Goal: Task Accomplishment & Management: Manage account settings

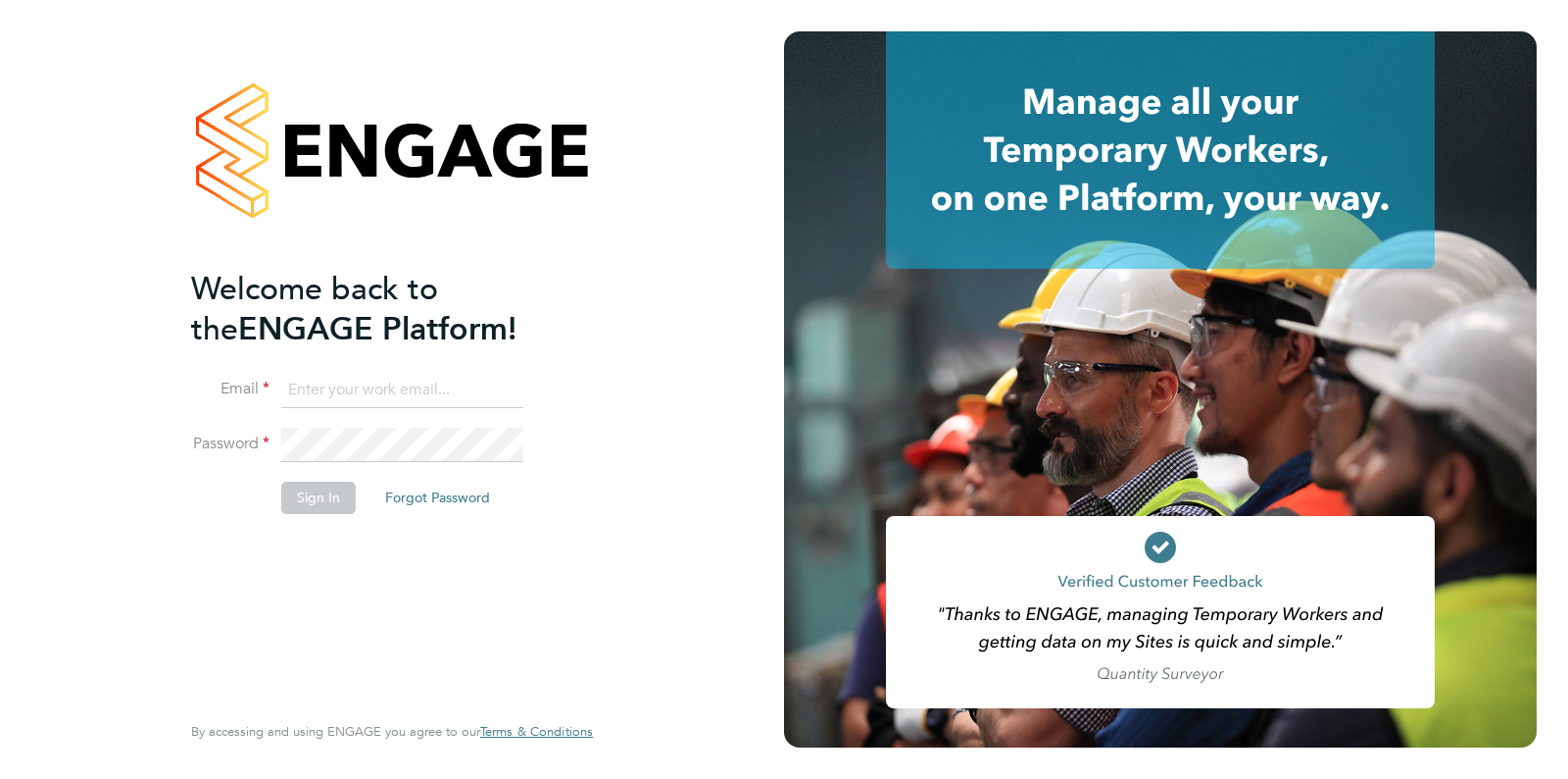
type input "[EMAIL_ADDRESS][DOMAIN_NAME]"
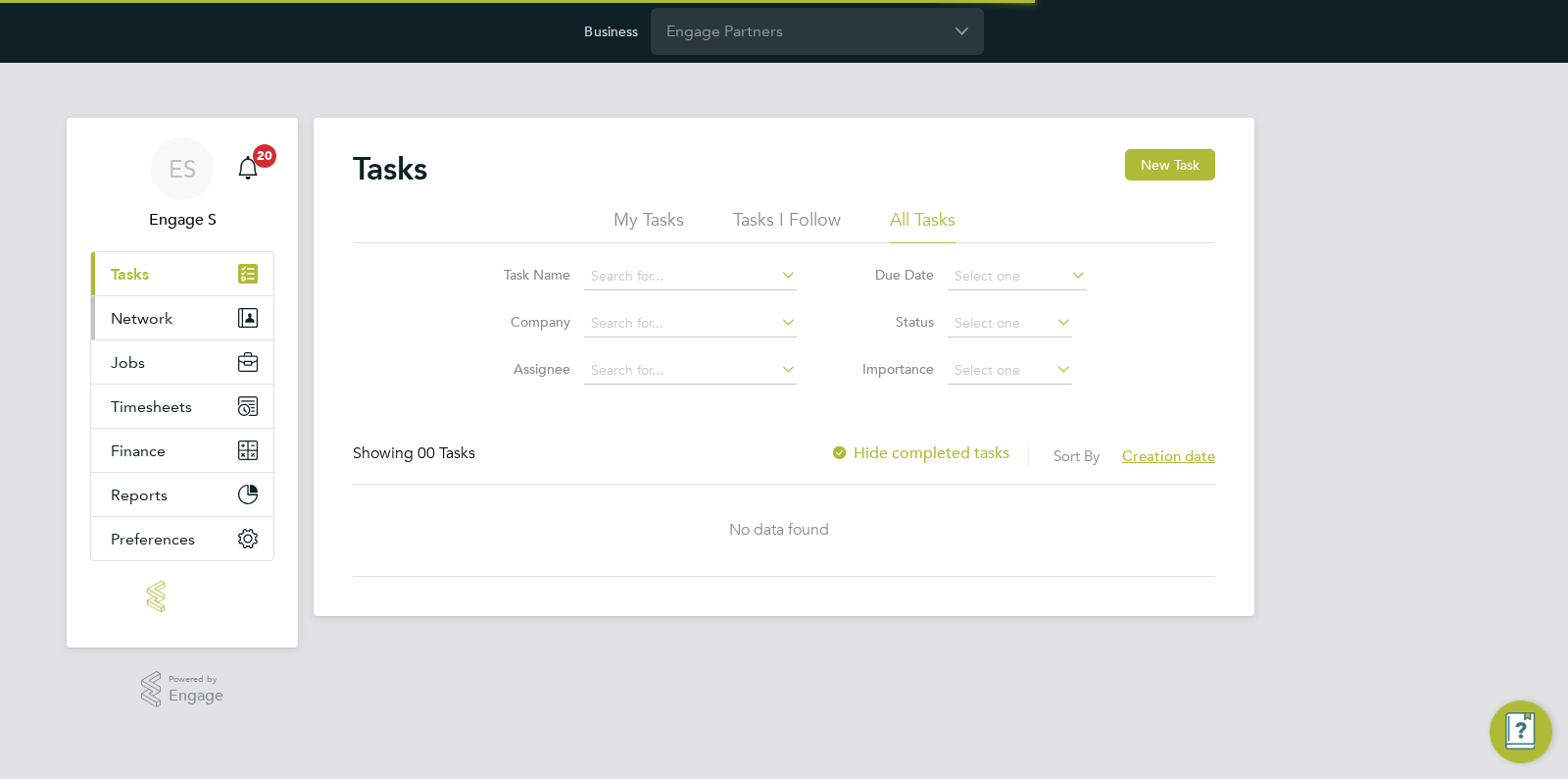
click at [159, 325] on span "Network" at bounding box center [141, 318] width 62 height 19
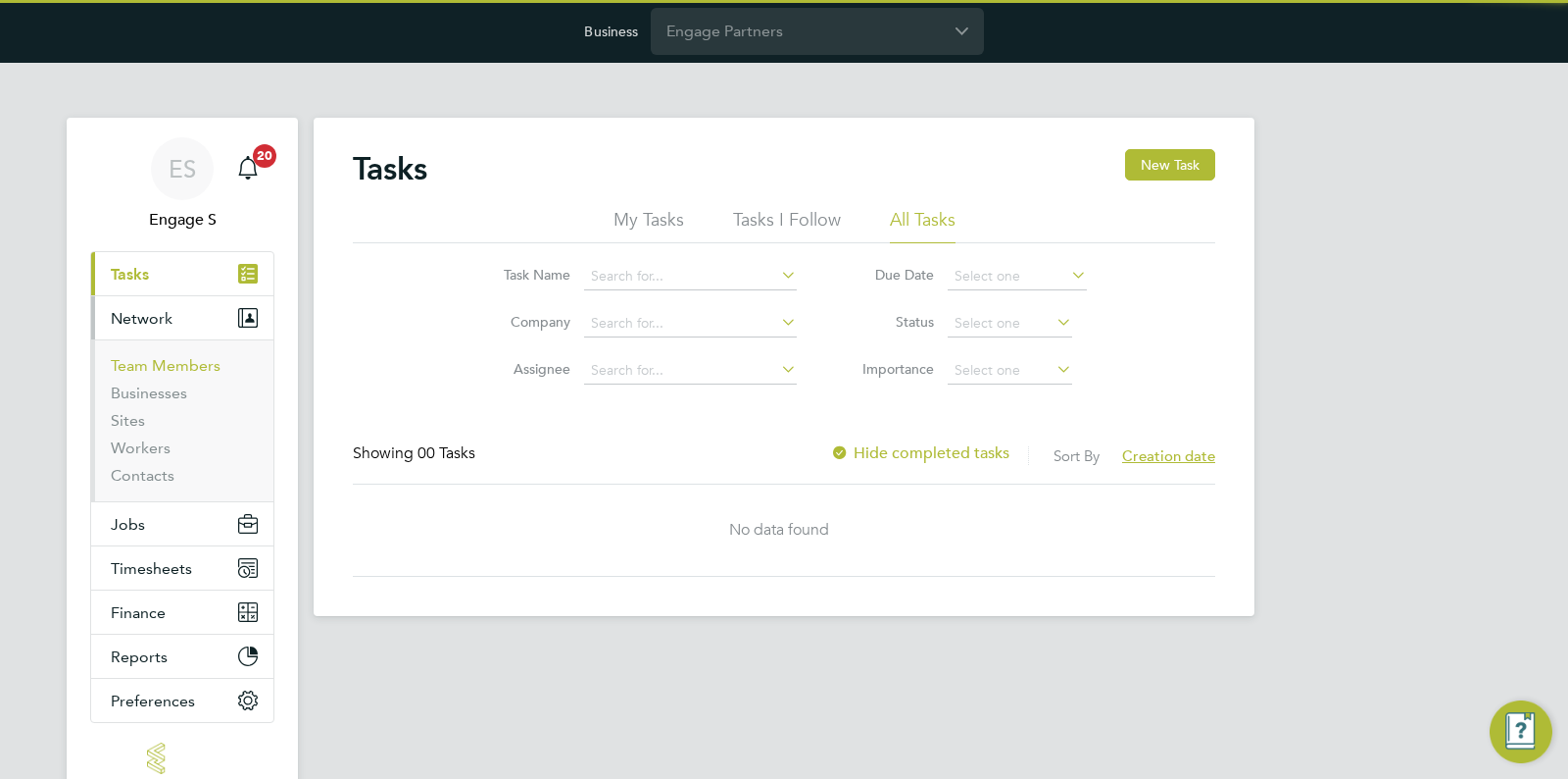
click at [150, 364] on link "Team Members" at bounding box center [165, 365] width 109 height 19
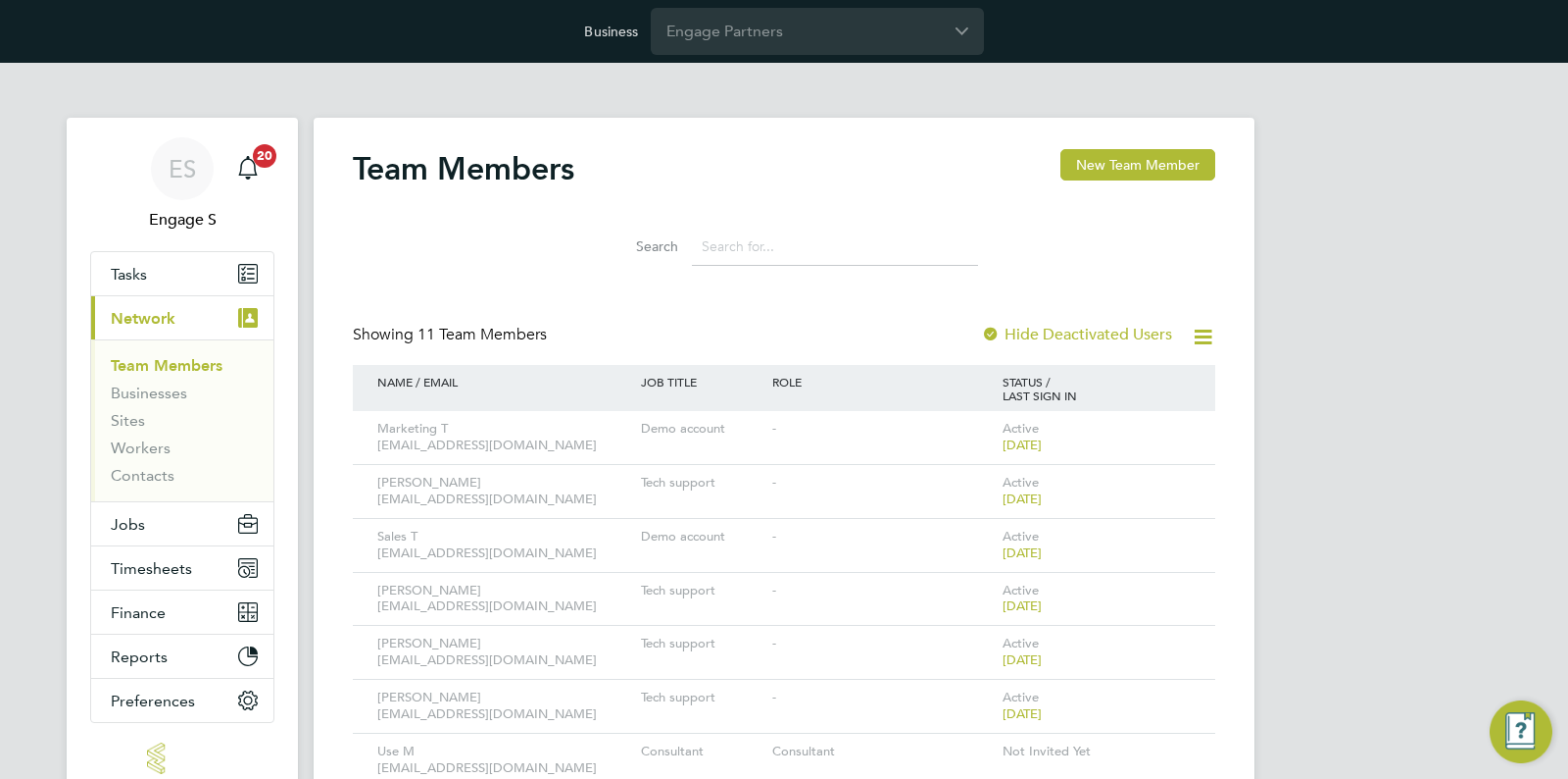
click at [1193, 340] on icon at bounding box center [1202, 336] width 25 height 25
click at [1247, 305] on div "Team Members New Team Member Search Showing 11 Team Members Hide Deactivated Us…" at bounding box center [784, 579] width 941 height 924
click at [1155, 413] on div "Active [DATE]" at bounding box center [1079, 438] width 165 height 53
click at [1178, 433] on icon at bounding box center [1173, 430] width 20 height 24
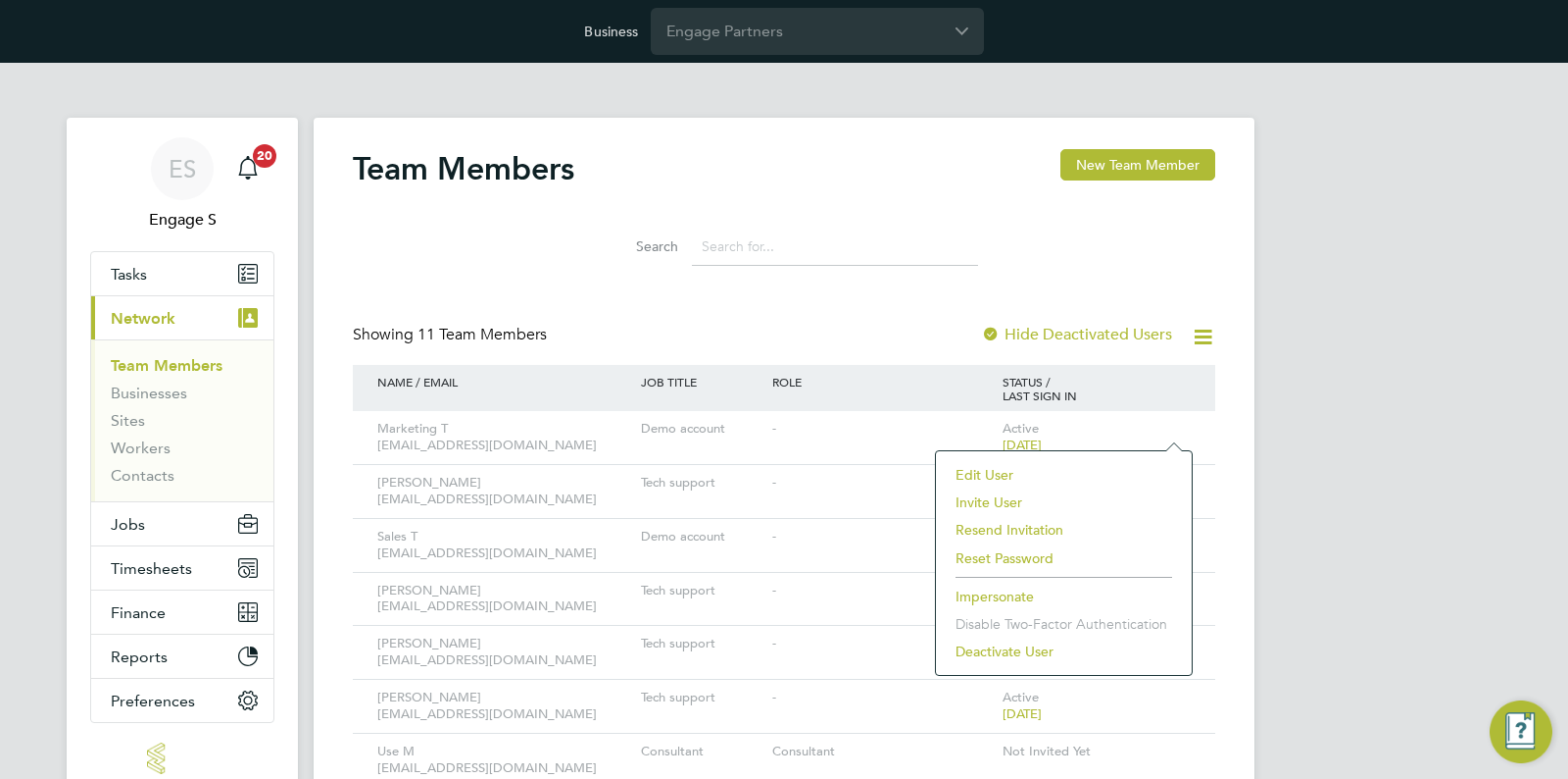
click at [1055, 460] on li "Edit User" at bounding box center [1064, 474] width 237 height 28
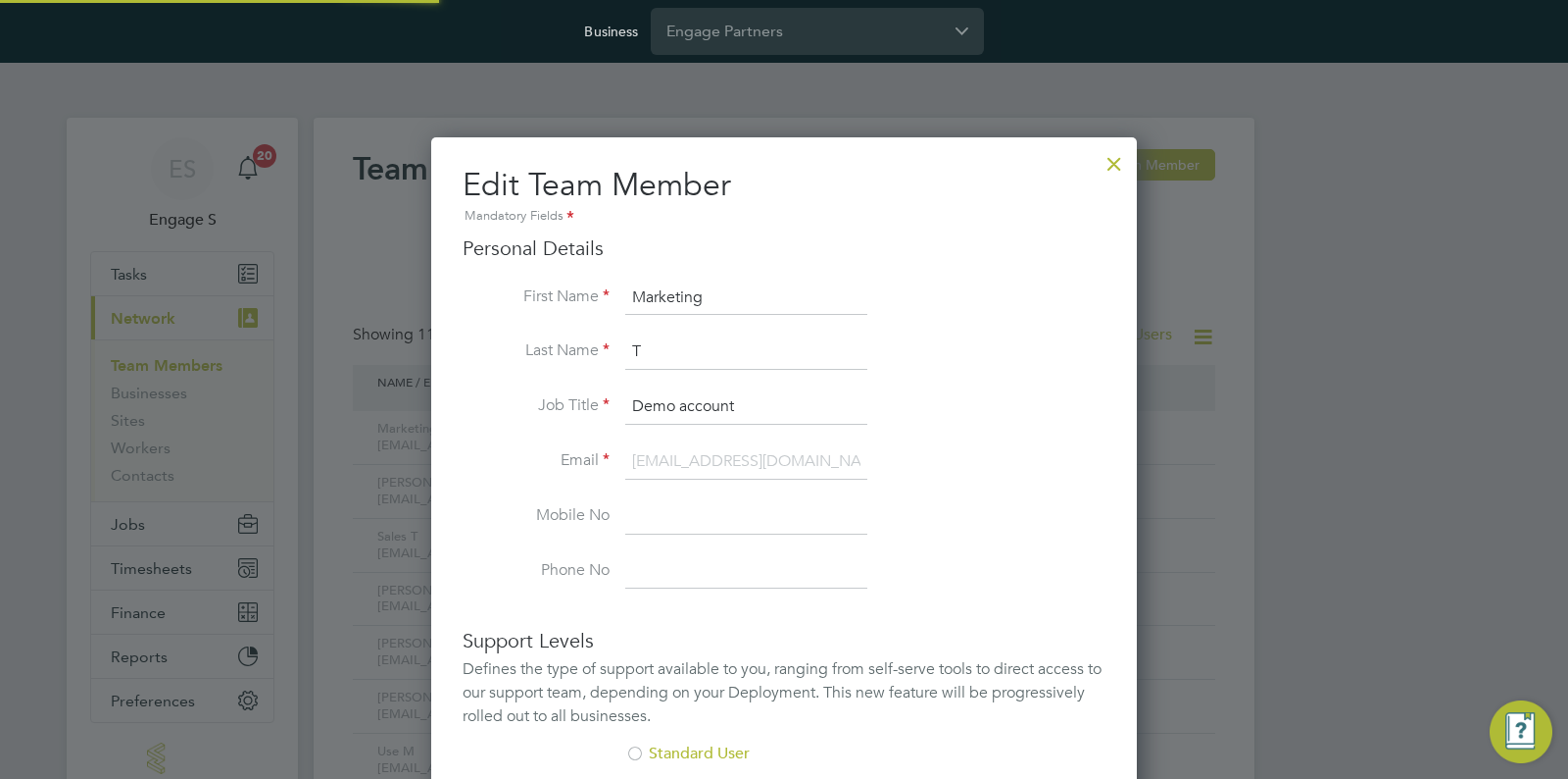
scroll to position [1167, 707]
click at [1108, 166] on div at bounding box center [1115, 159] width 35 height 35
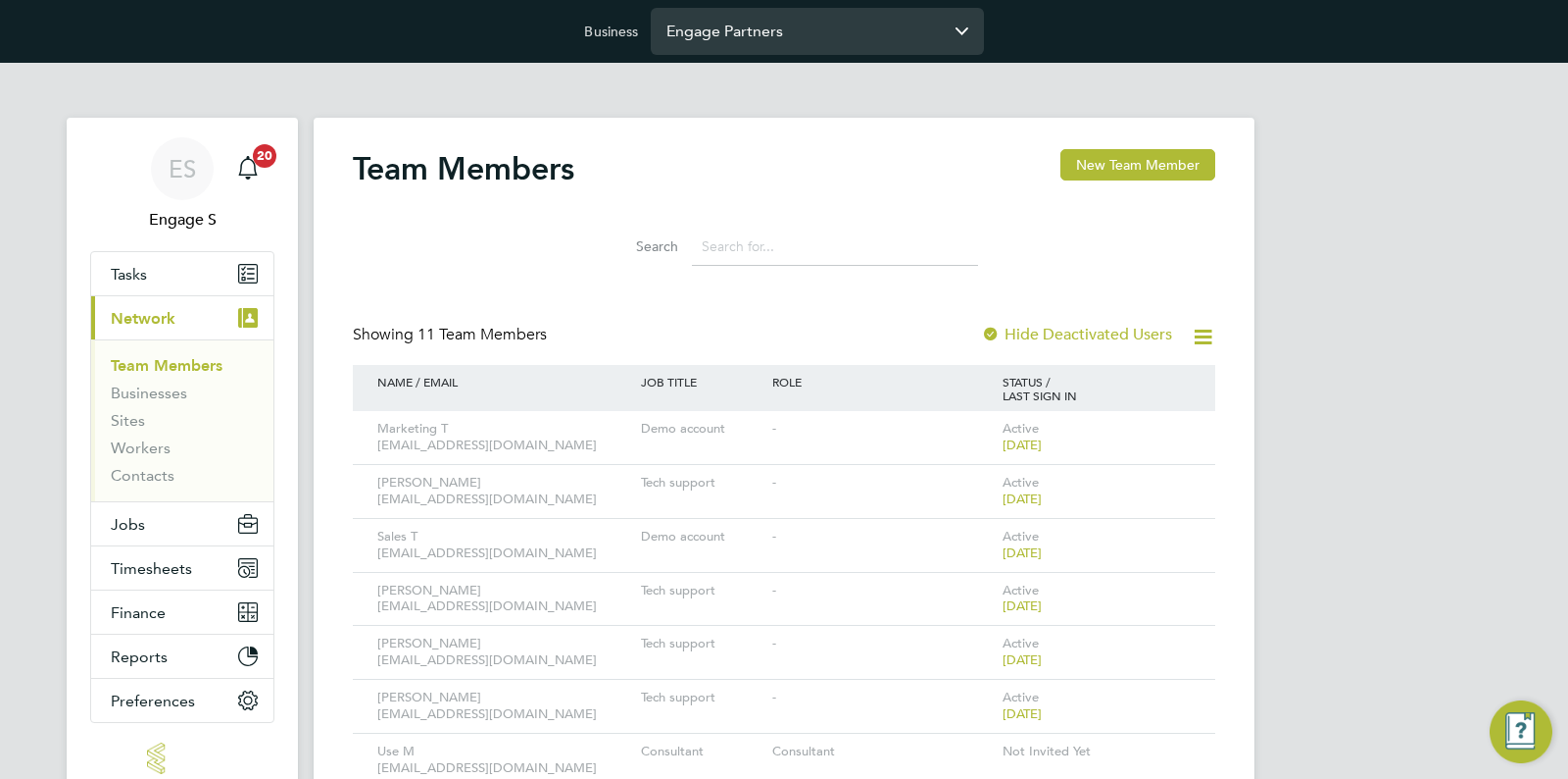
click at [789, 27] on input "Engage Partners" at bounding box center [817, 31] width 333 height 46
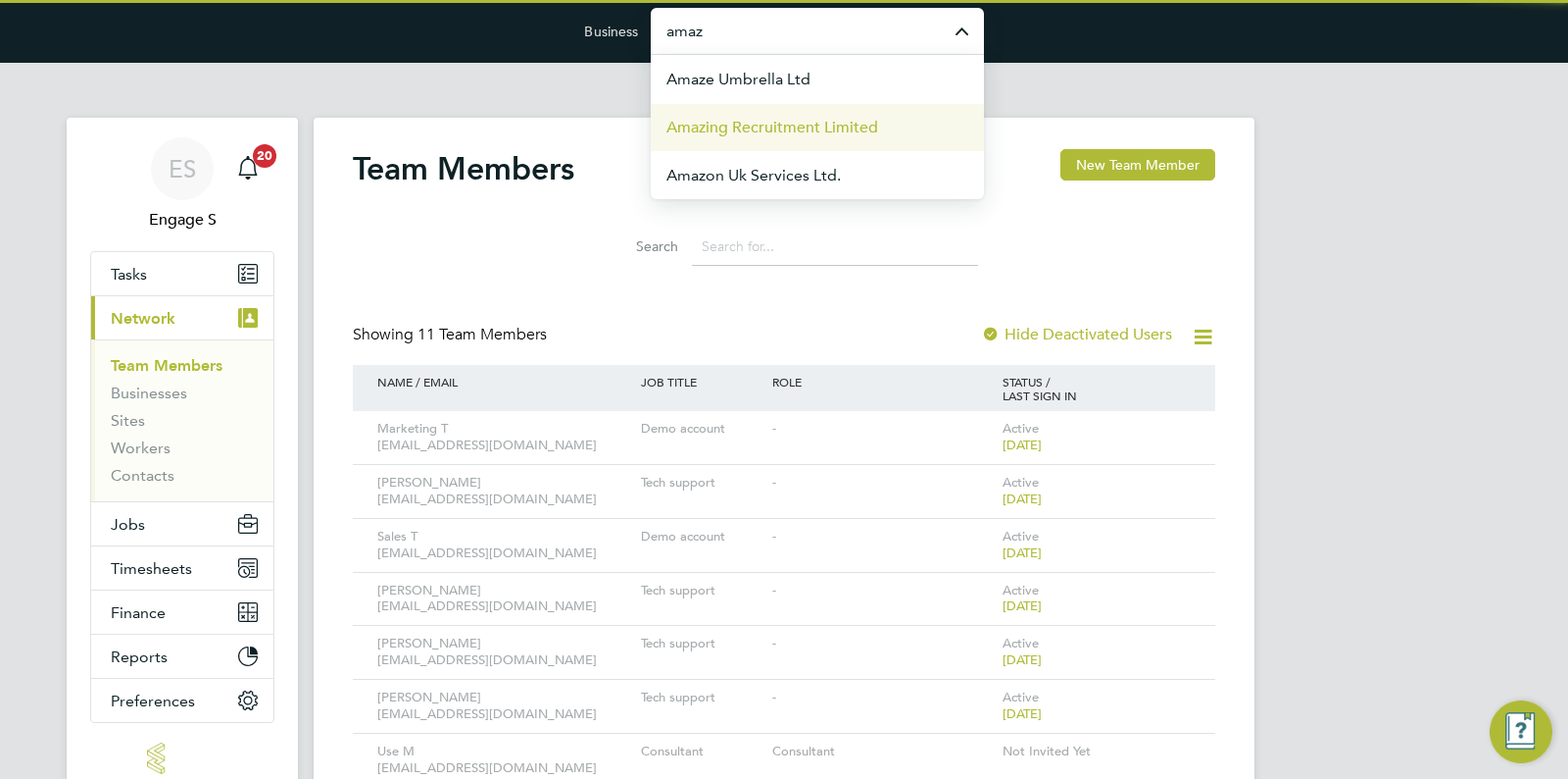
click at [778, 124] on span "Amazing Recruitment Limited" at bounding box center [772, 127] width 212 height 24
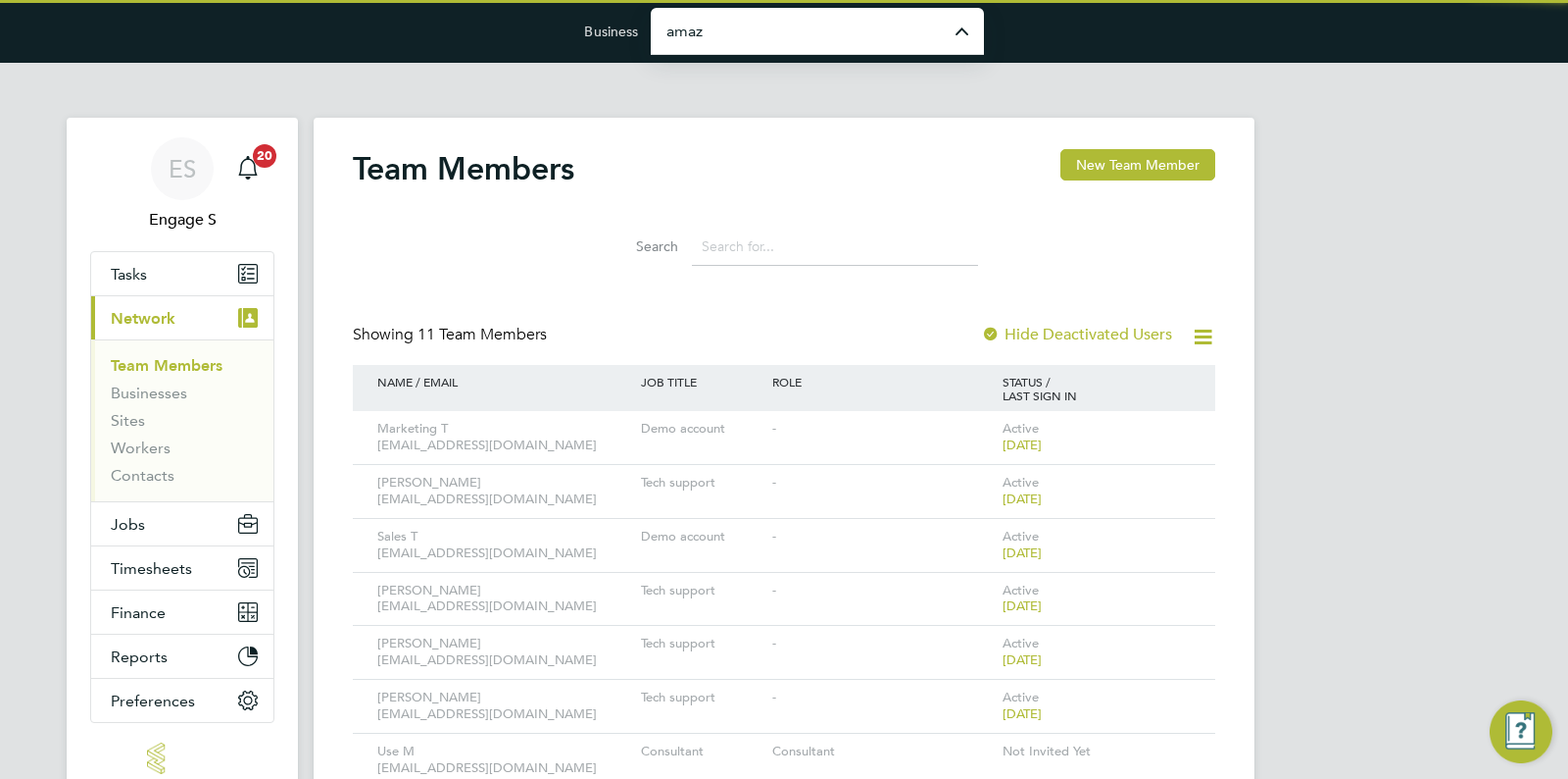
type input "Amazing Recruitment Limited"
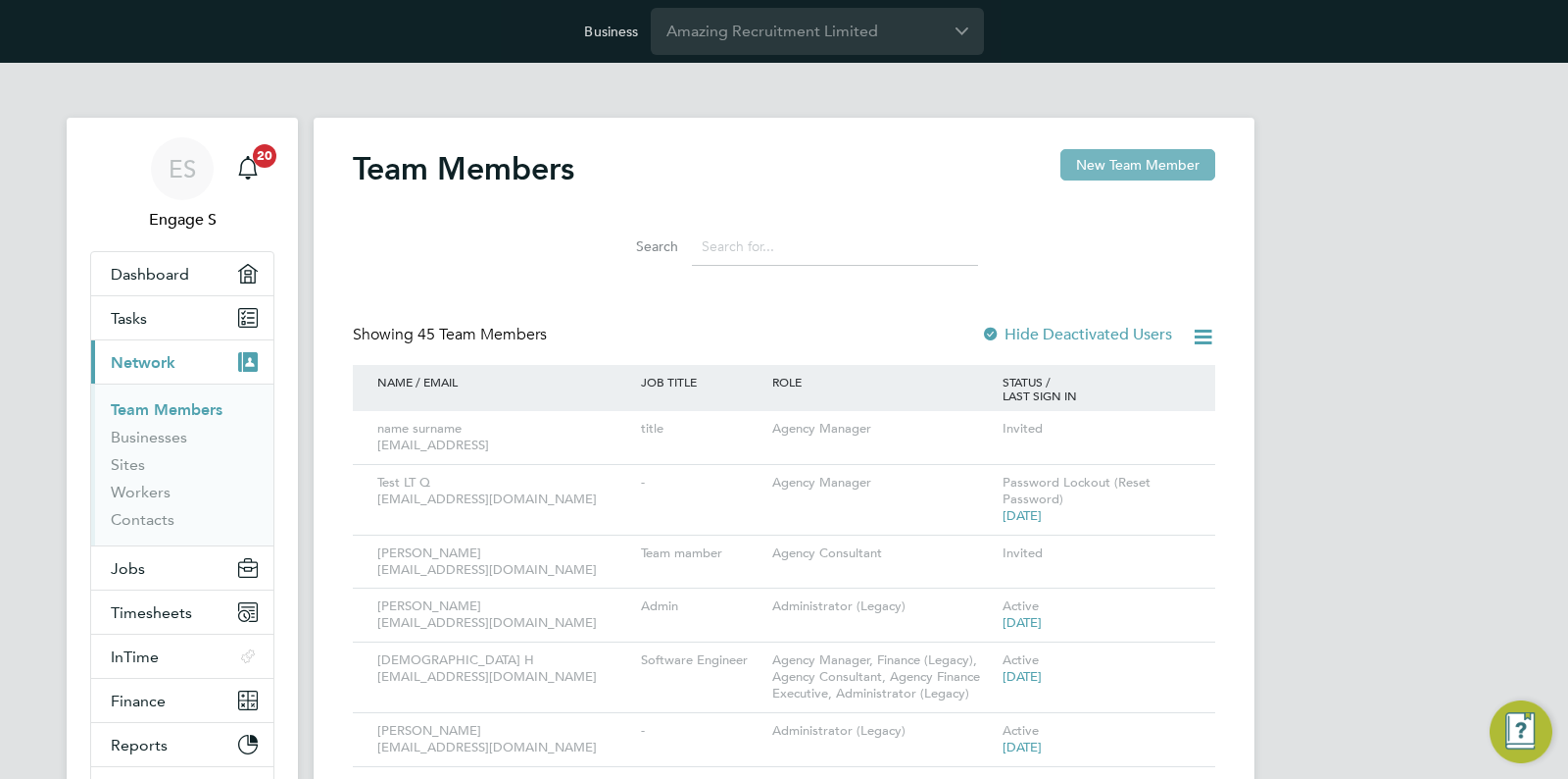
click at [1084, 166] on button "New Team Member" at bounding box center [1137, 165] width 155 height 32
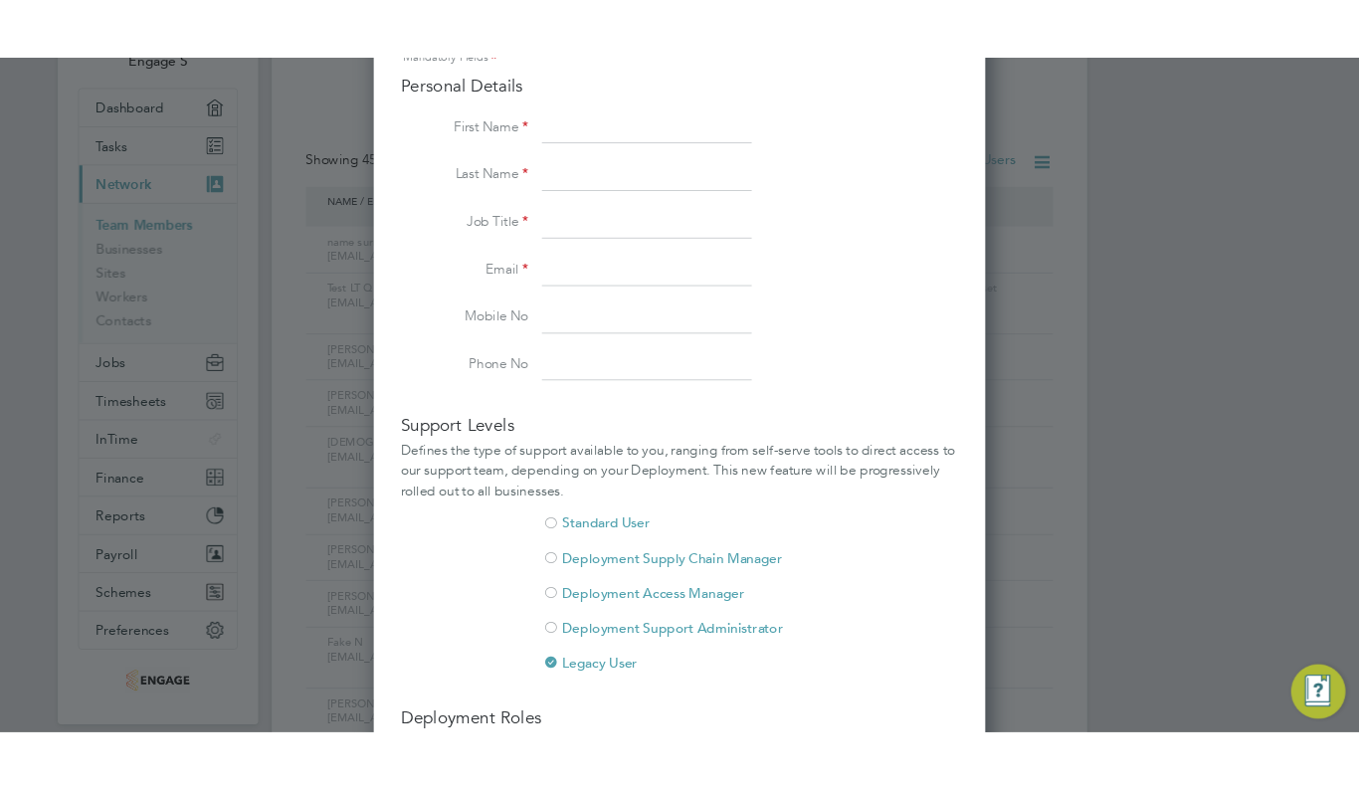
scroll to position [1187, 717]
